Goal: Transaction & Acquisition: Purchase product/service

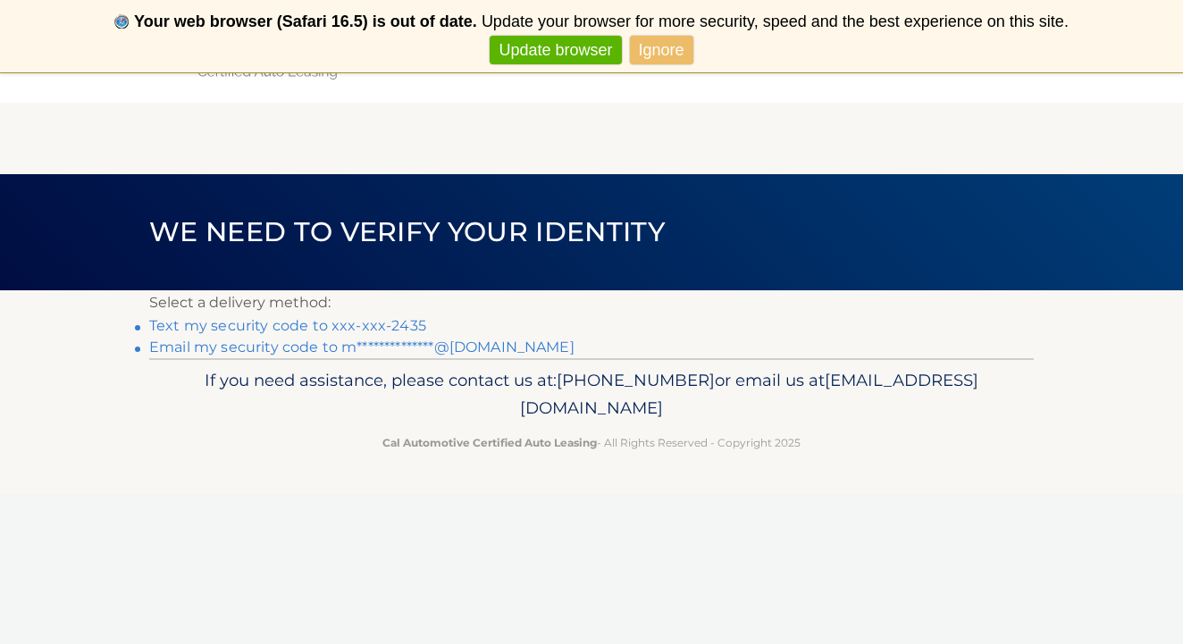
click at [341, 323] on link "Text my security code to xxx-xxx-2435" at bounding box center [287, 325] width 277 height 17
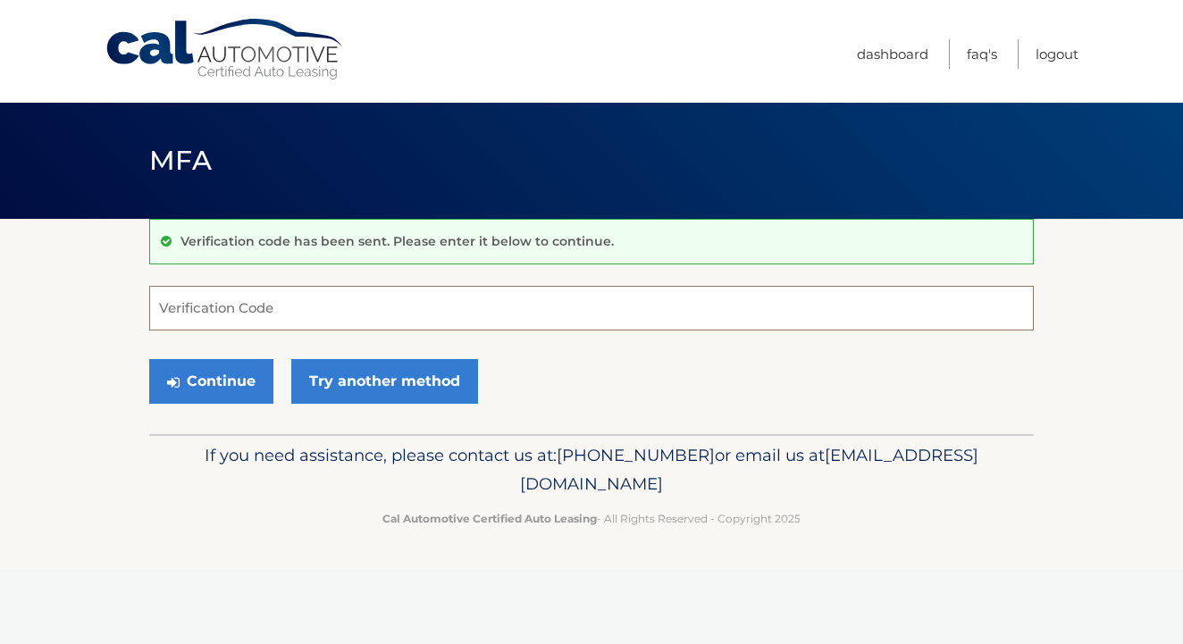
click at [339, 312] on input "Verification Code" at bounding box center [591, 308] width 885 height 45
type input "110861"
click at [211, 381] on button "Continue" at bounding box center [211, 381] width 124 height 45
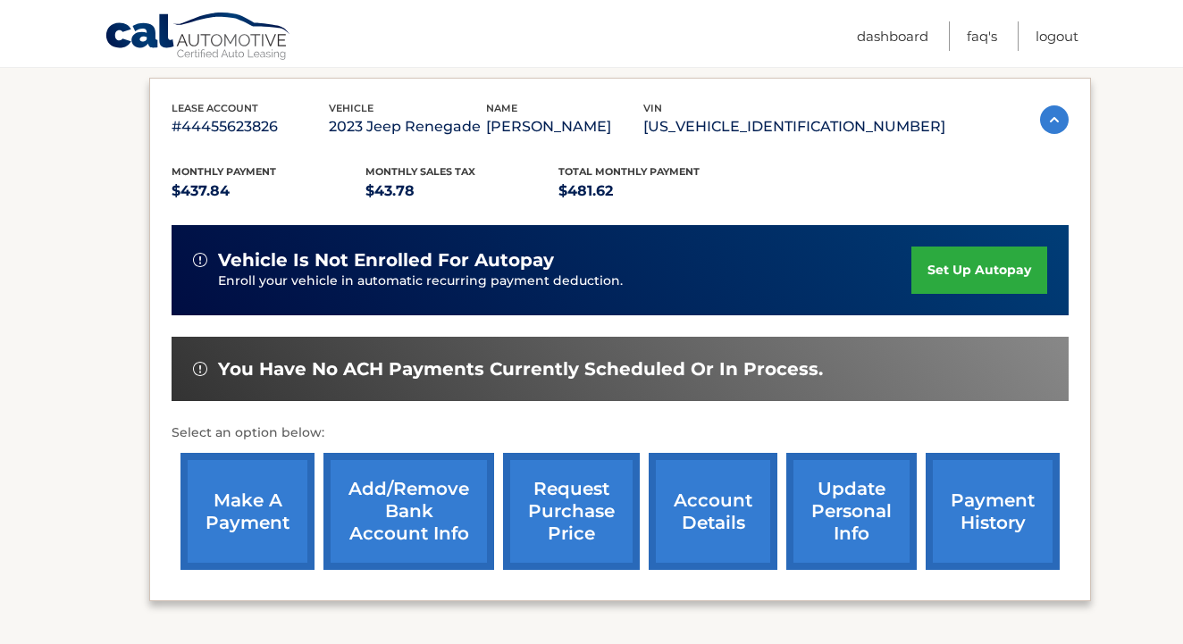
scroll to position [296, 0]
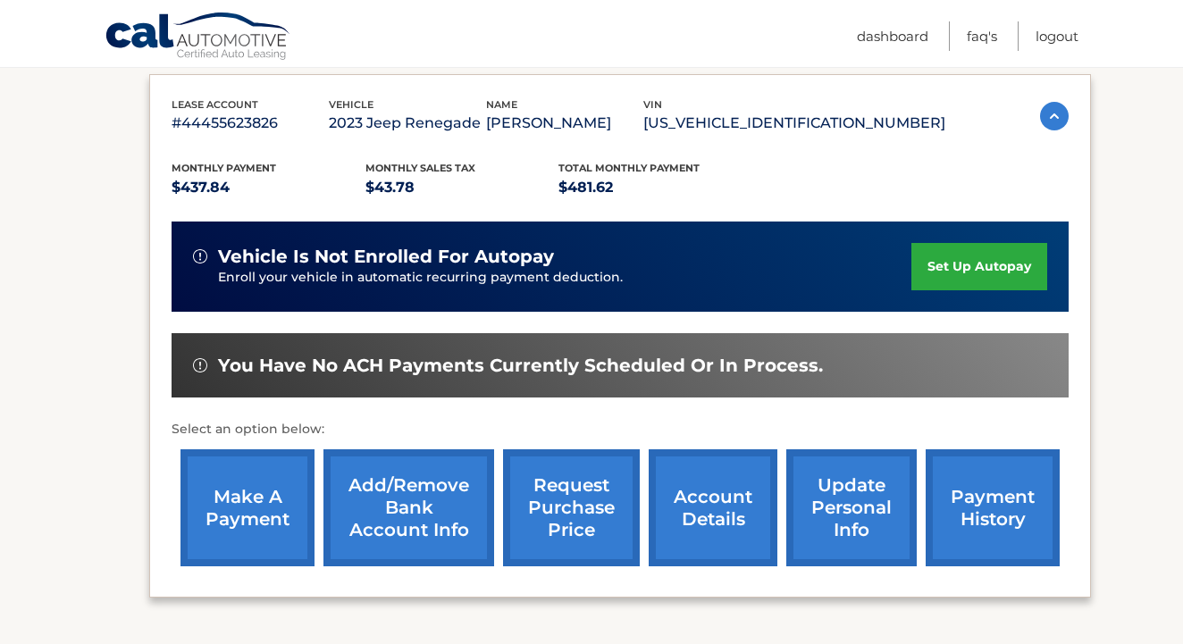
click at [261, 508] on link "make a payment" at bounding box center [247, 507] width 134 height 117
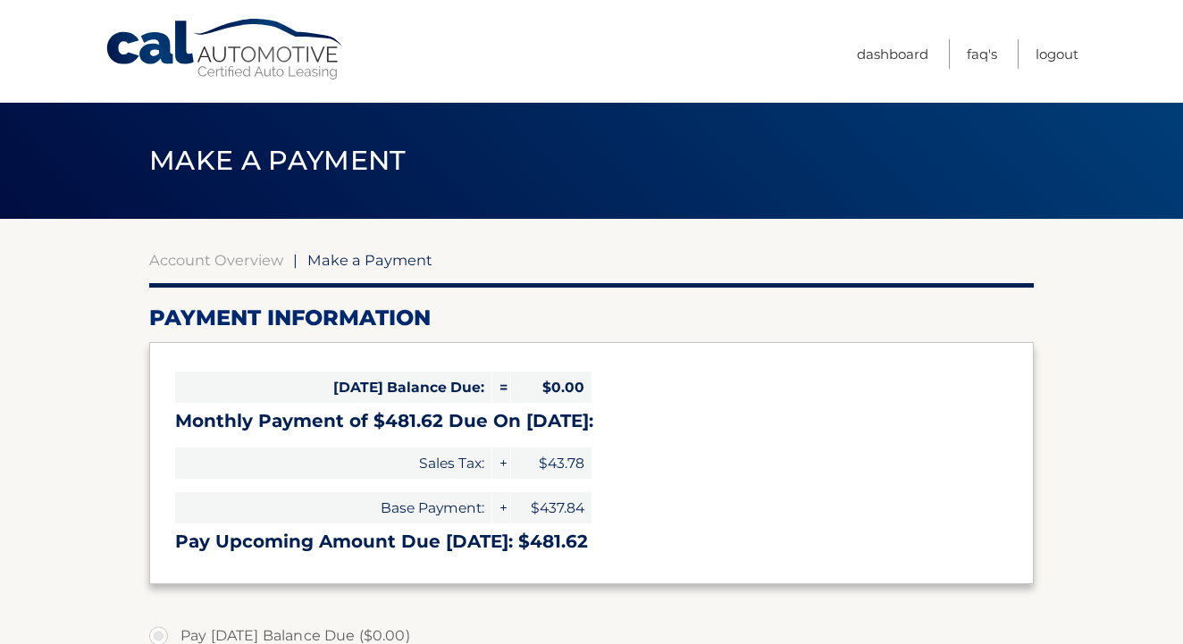
select select "Y2RmZjI1ZTEtMTJiZC00OWFmLWJiZDAtNjg1ZTM3YTdiM2Jl"
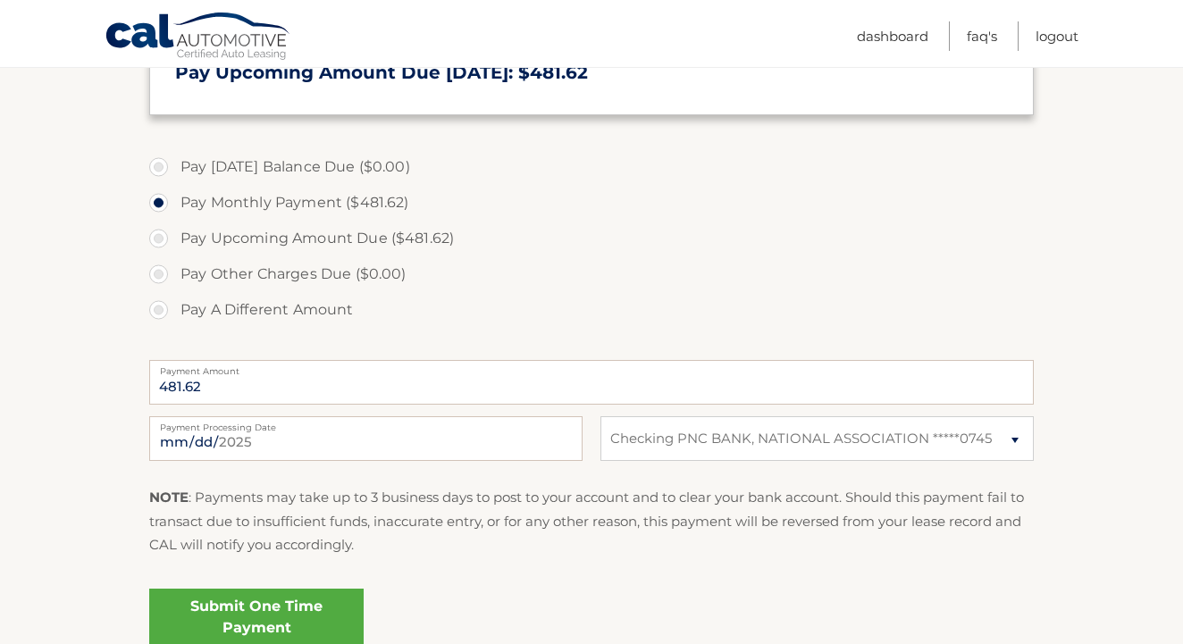
scroll to position [524, 0]
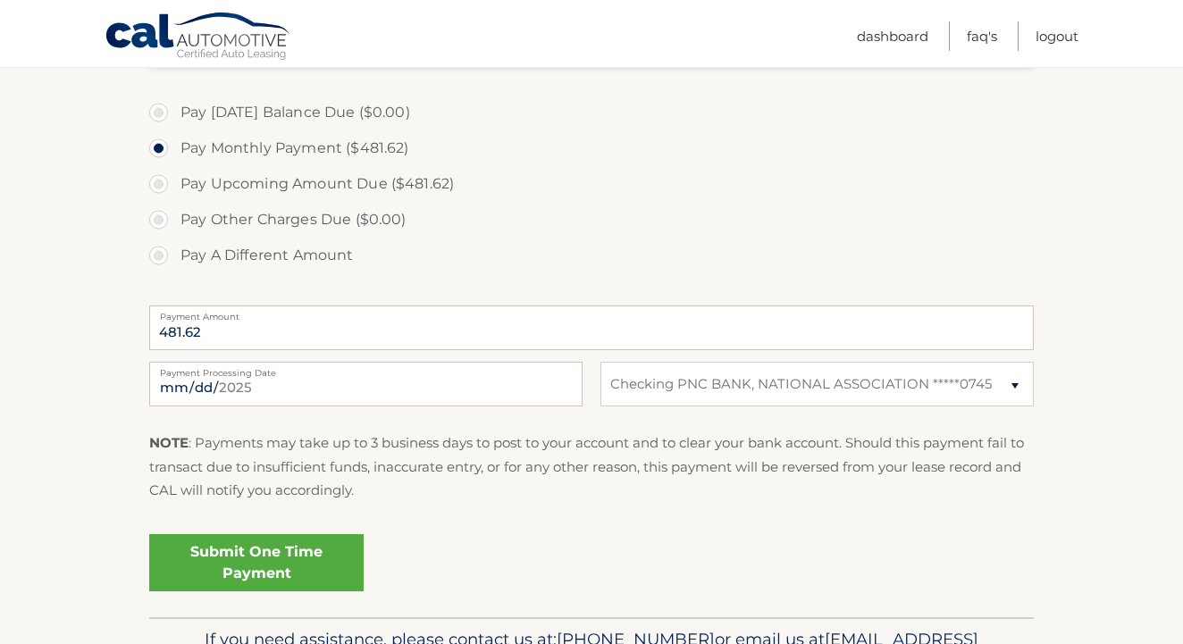
click at [265, 562] on link "Submit One Time Payment" at bounding box center [256, 562] width 214 height 57
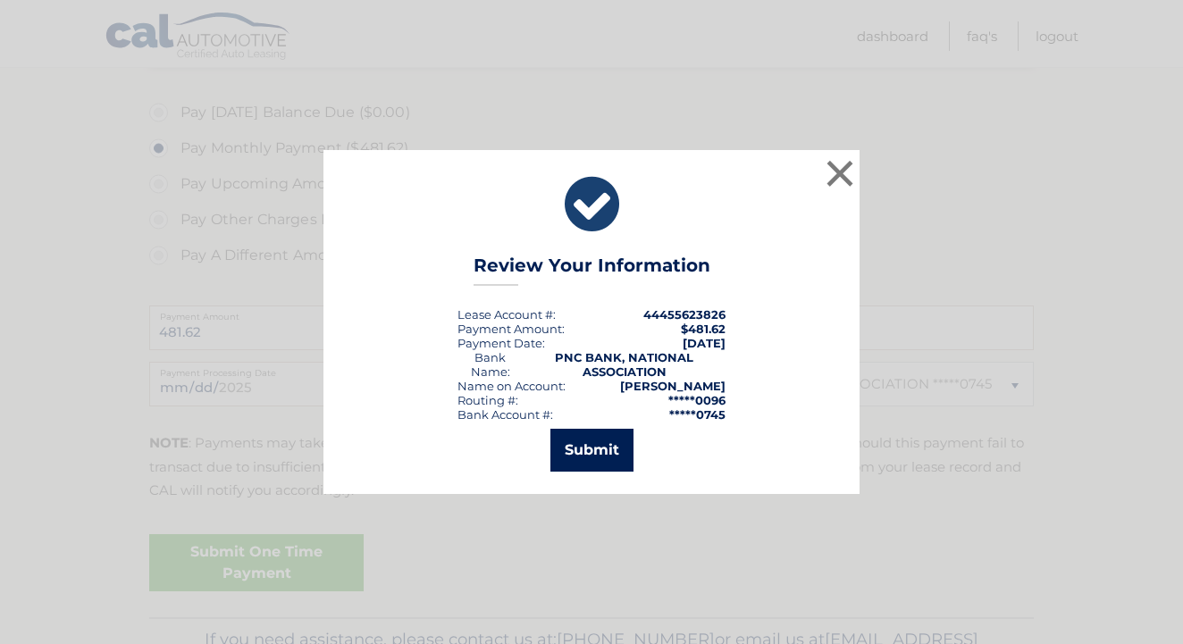
click at [587, 452] on button "Submit" at bounding box center [591, 450] width 83 height 43
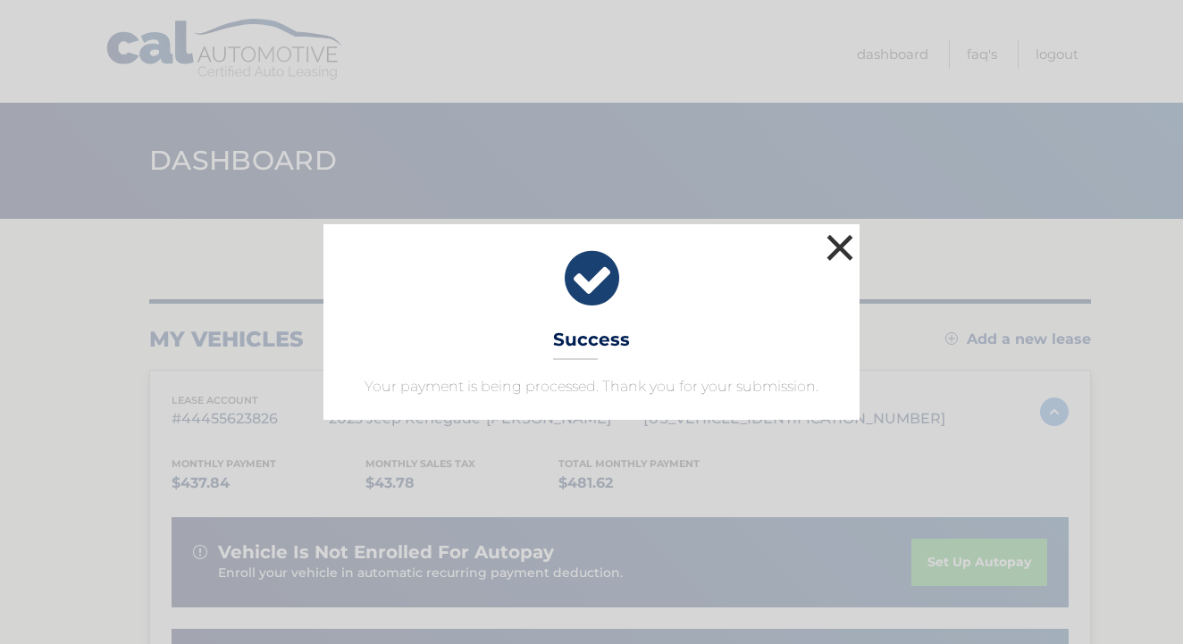
click at [835, 245] on button "×" at bounding box center [840, 248] width 36 height 36
